Goal: Transaction & Acquisition: Book appointment/travel/reservation

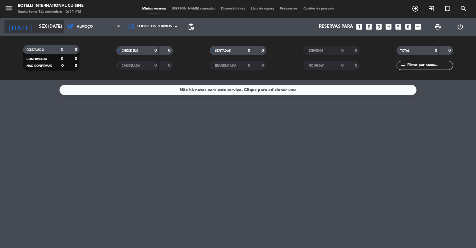
click at [40, 29] on input "Sex [DATE]" at bounding box center [64, 26] width 57 height 11
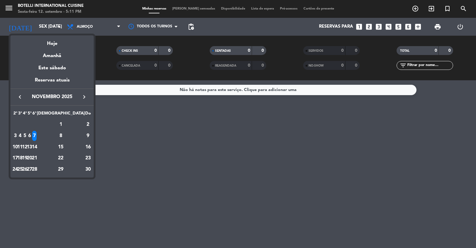
click at [84, 96] on icon "keyboard_arrow_right" at bounding box center [84, 96] width 7 height 7
click at [17, 95] on icon "keyboard_arrow_left" at bounding box center [19, 96] width 7 height 7
click at [37, 135] on div "7" at bounding box center [34, 136] width 4 height 10
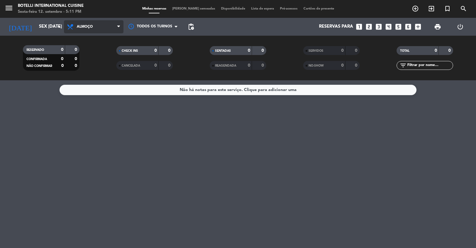
click at [86, 22] on span "Almoço" at bounding box center [93, 26] width 59 height 13
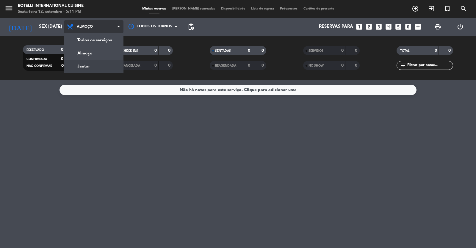
click at [96, 63] on div "menu Botelli International Cuisine Sexta-feira 12. setembro - 5:11 PM Minhas re…" at bounding box center [238, 40] width 476 height 80
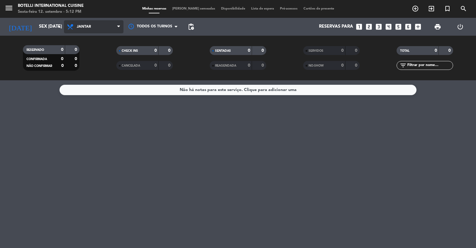
drag, startPoint x: 117, startPoint y: 25, endPoint x: 109, endPoint y: 28, distance: 8.1
click at [116, 25] on span "Jantar" at bounding box center [93, 26] width 59 height 13
click at [87, 54] on div "menu Botelli International Cuisine Sexta-feira 12. setembro - 5:12 PM Minhas re…" at bounding box center [238, 40] width 476 height 80
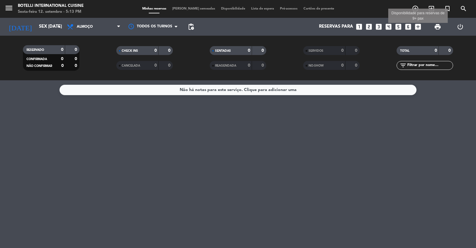
click at [417, 27] on icon "add_box" at bounding box center [418, 27] width 8 height 8
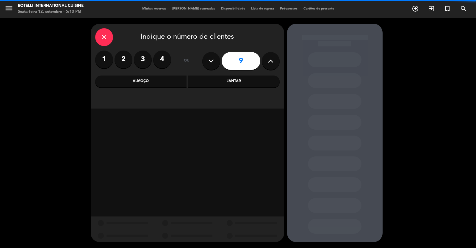
click at [272, 62] on icon at bounding box center [271, 61] width 6 height 9
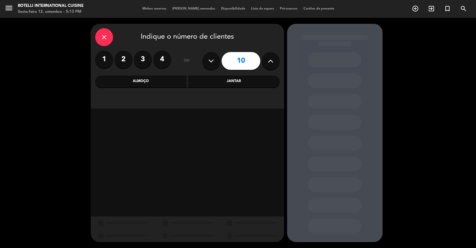
click at [272, 62] on icon at bounding box center [271, 61] width 6 height 9
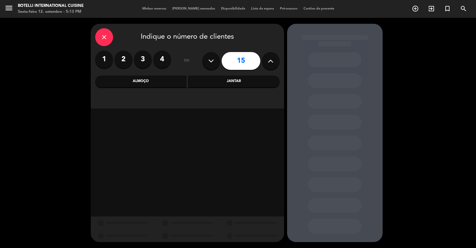
click at [272, 62] on icon at bounding box center [271, 61] width 6 height 9
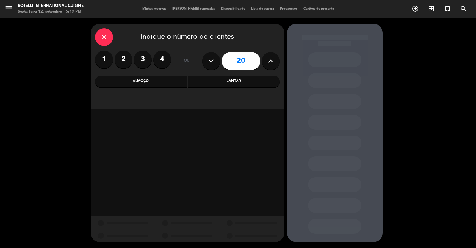
click at [272, 62] on icon at bounding box center [271, 61] width 6 height 9
type input "23"
click at [272, 62] on icon at bounding box center [271, 61] width 6 height 9
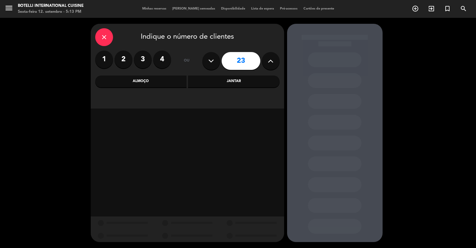
click at [272, 62] on icon at bounding box center [271, 61] width 6 height 9
click at [272, 60] on icon at bounding box center [271, 61] width 6 height 9
click at [140, 82] on div "Almoço" at bounding box center [141, 82] width 92 height 12
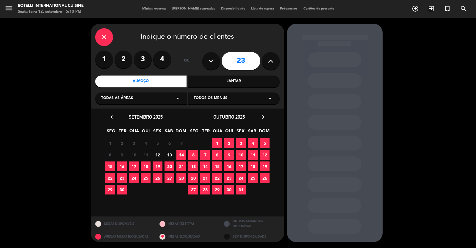
click at [266, 115] on div "outubro 2025 chevron_right" at bounding box center [228, 117] width 83 height 8
click at [263, 115] on icon "chevron_right" at bounding box center [263, 117] width 6 height 6
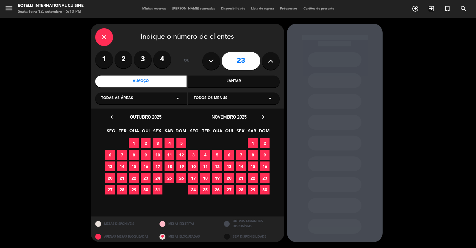
click at [264, 116] on icon "chevron_right" at bounding box center [263, 117] width 6 height 6
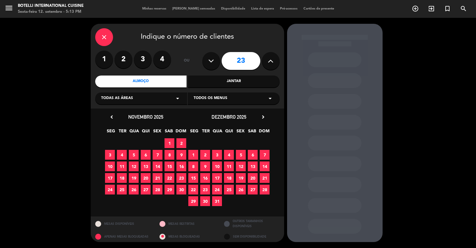
click at [156, 153] on span "7" at bounding box center [158, 155] width 10 height 10
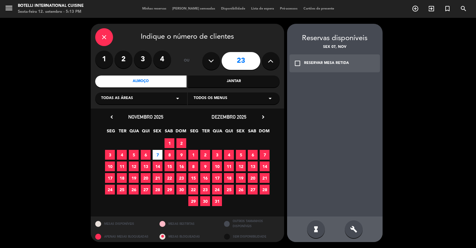
click at [298, 62] on icon "check_box_outline_blank" at bounding box center [297, 63] width 7 height 7
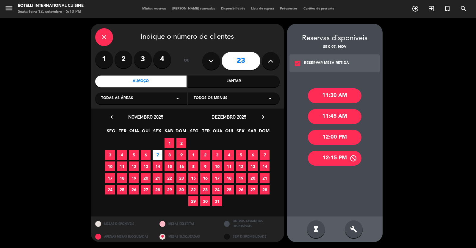
click at [327, 159] on div "12:15 PM" at bounding box center [335, 158] width 54 height 15
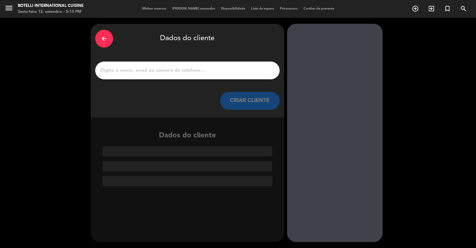
click at [180, 69] on input "1" at bounding box center [187, 70] width 175 height 8
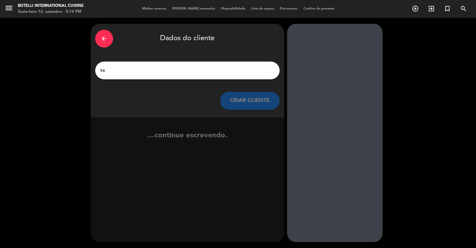
type input "t"
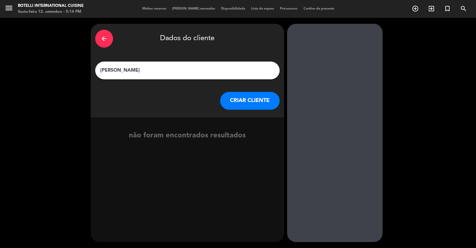
click at [100, 68] on input "[PERSON_NAME]" at bounding box center [187, 70] width 175 height 8
type input "MAR - [PERSON_NAME]"
click at [235, 96] on button "CRIAR CLIENTE" at bounding box center [249, 101] width 59 height 18
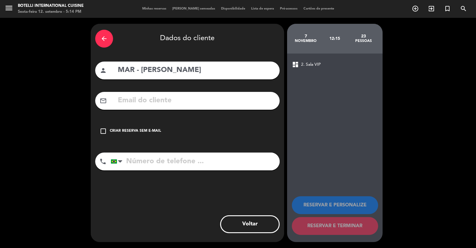
click at [106, 128] on icon "check_box_outline_blank" at bounding box center [103, 131] width 7 height 7
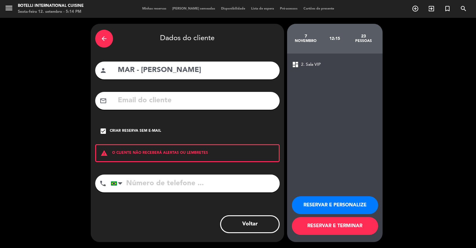
click at [168, 179] on input "tel" at bounding box center [195, 184] width 169 height 18
type input "62981314400"
click at [325, 223] on button "RESERVAR E TERMINAR" at bounding box center [335, 226] width 86 height 18
